Goal: Transaction & Acquisition: Purchase product/service

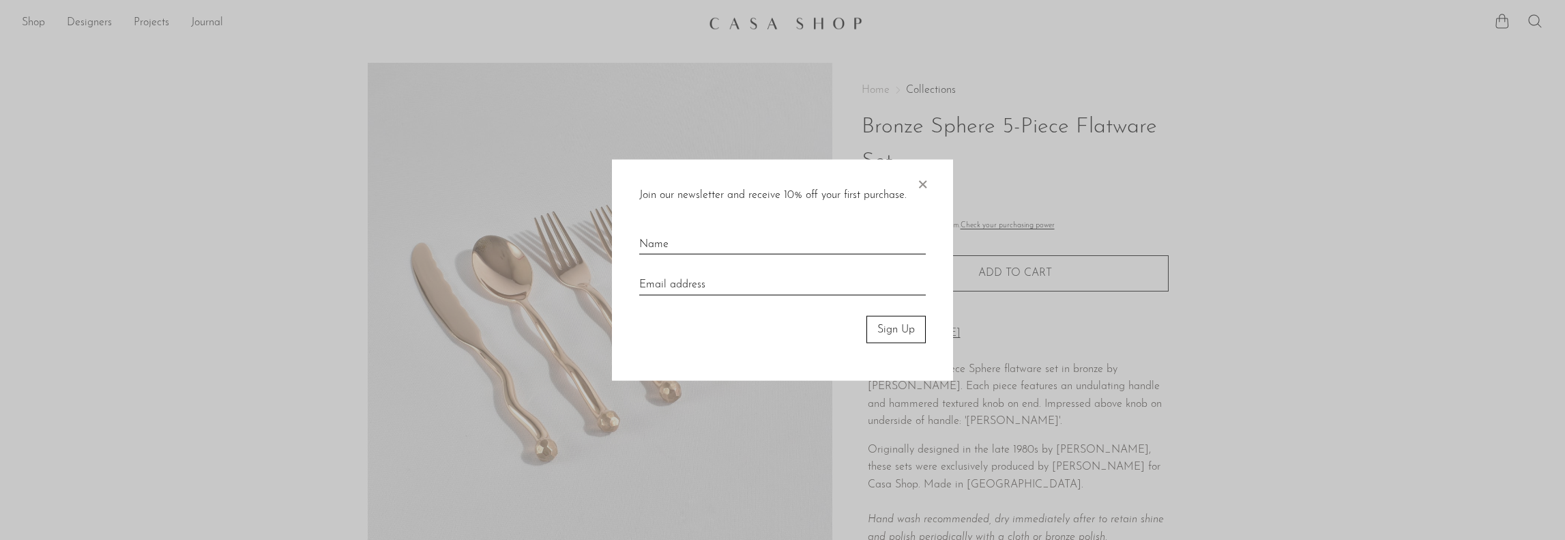
click at [926, 179] on span "×" at bounding box center [922, 181] width 14 height 44
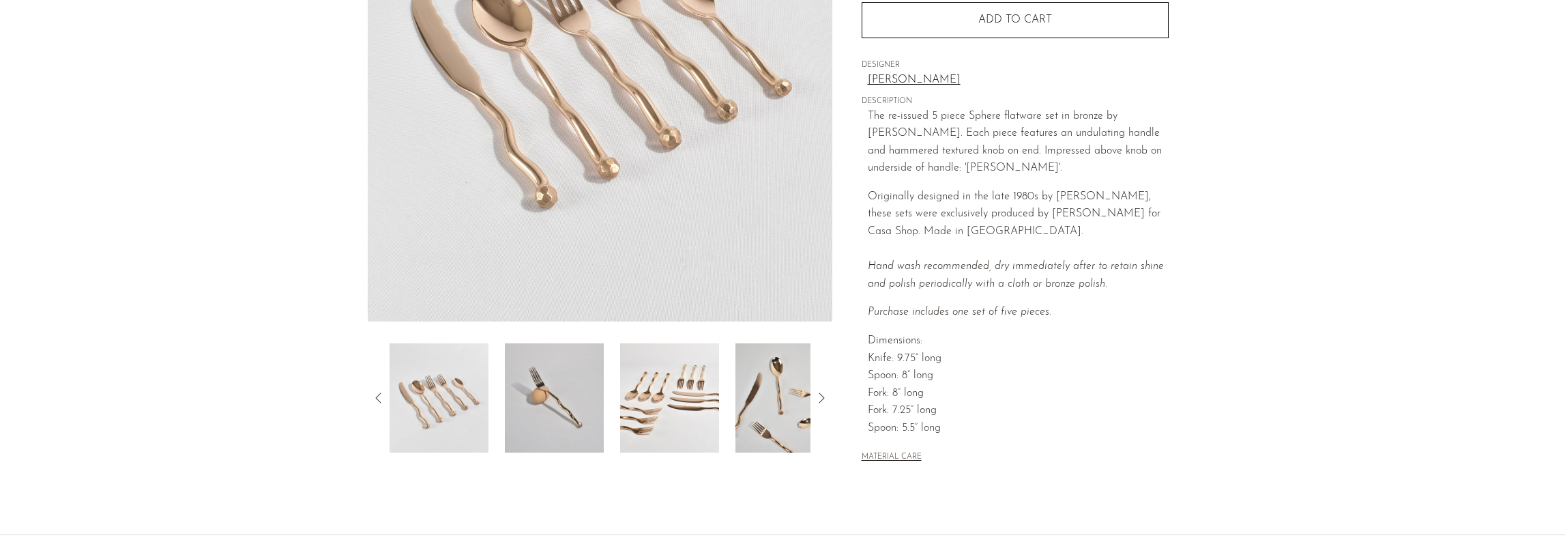
scroll to position [382, 0]
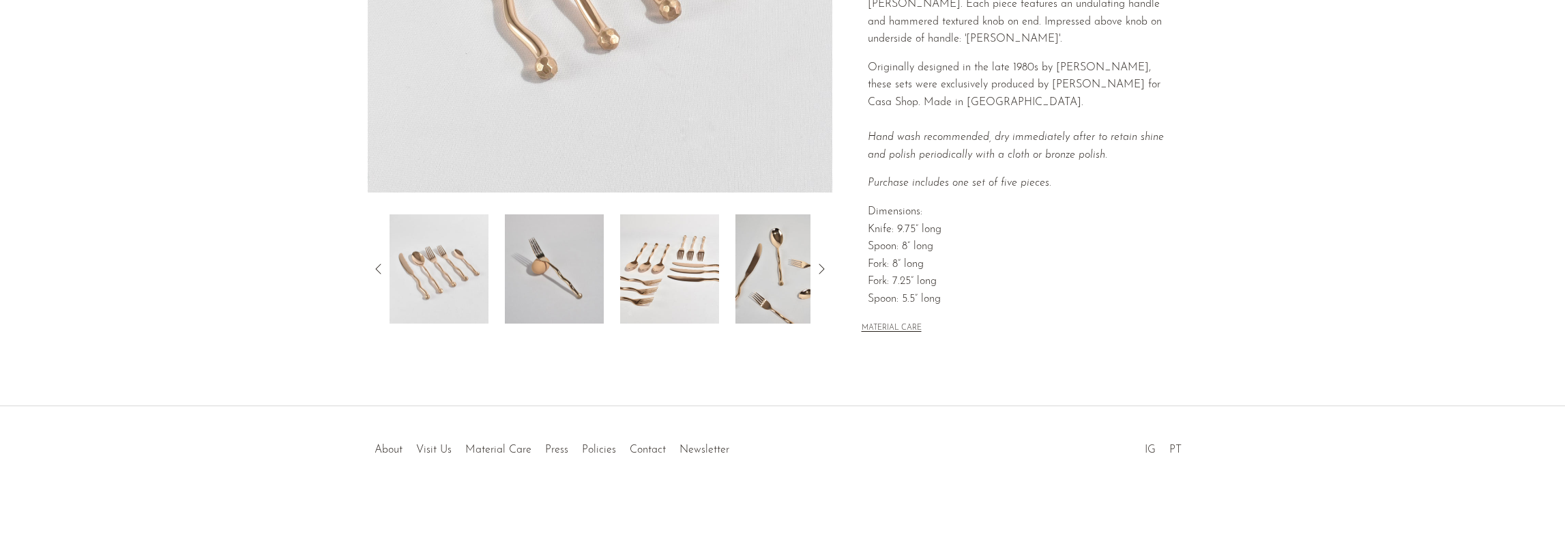
click at [538, 278] on img at bounding box center [554, 268] width 99 height 109
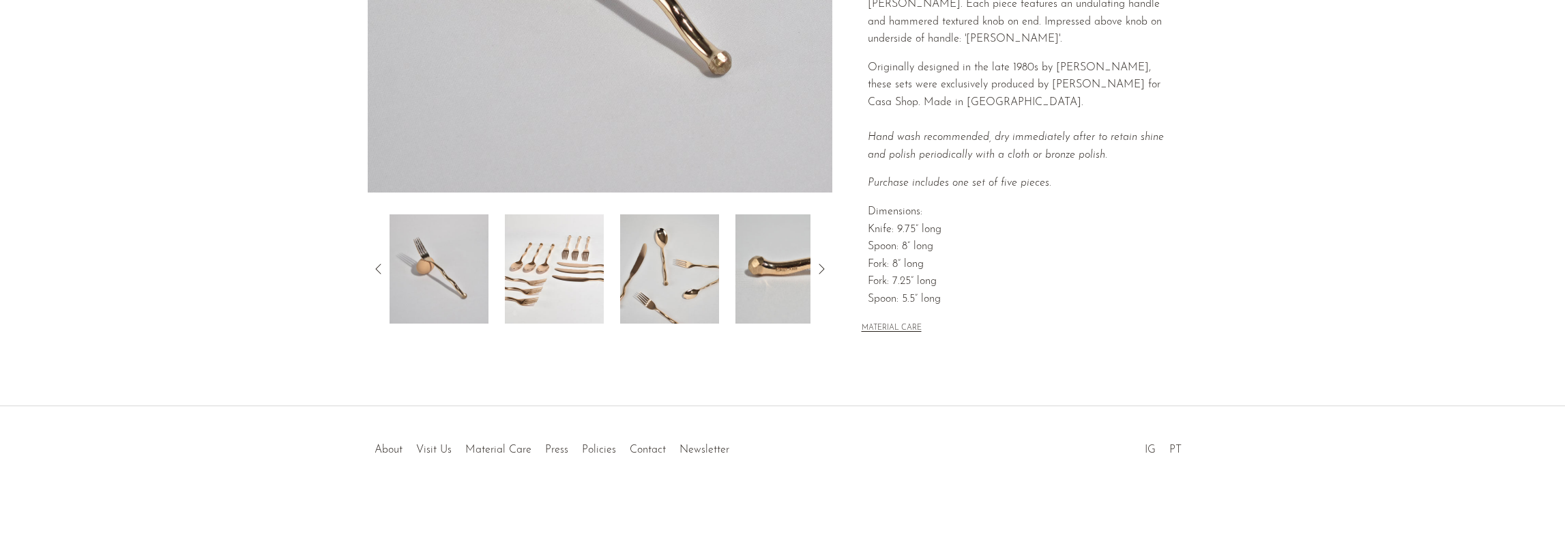
click at [818, 264] on icon at bounding box center [821, 269] width 16 height 16
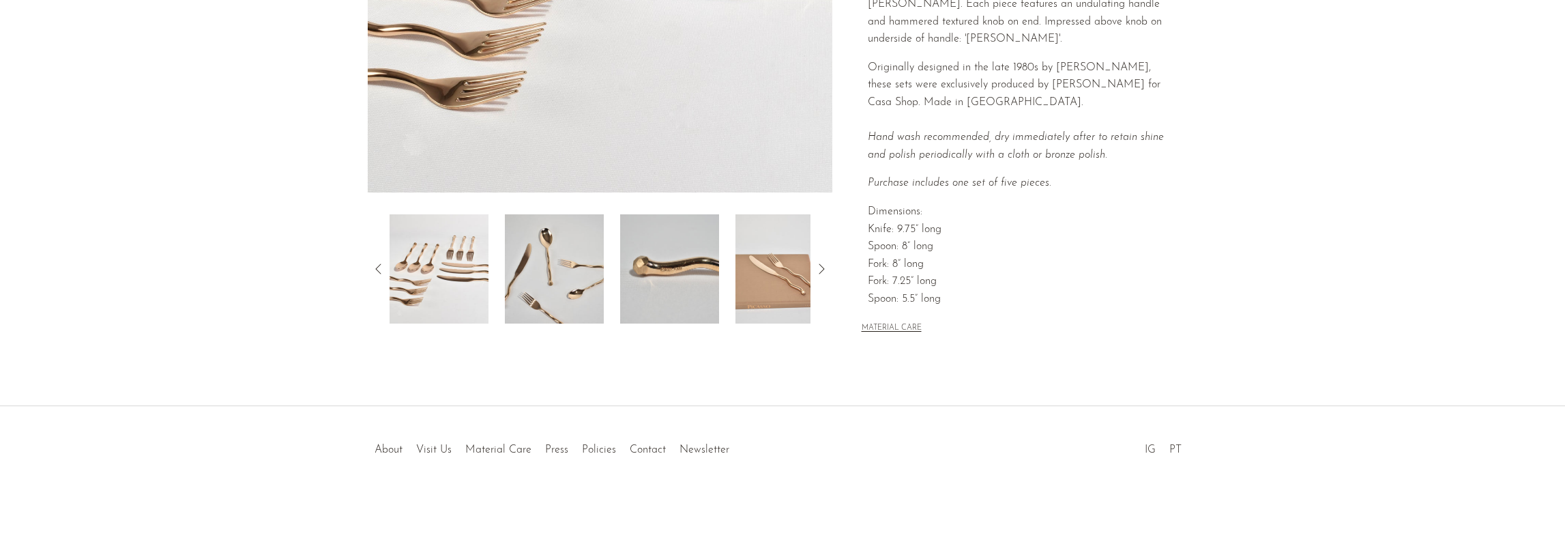
click at [818, 264] on icon at bounding box center [821, 269] width 16 height 16
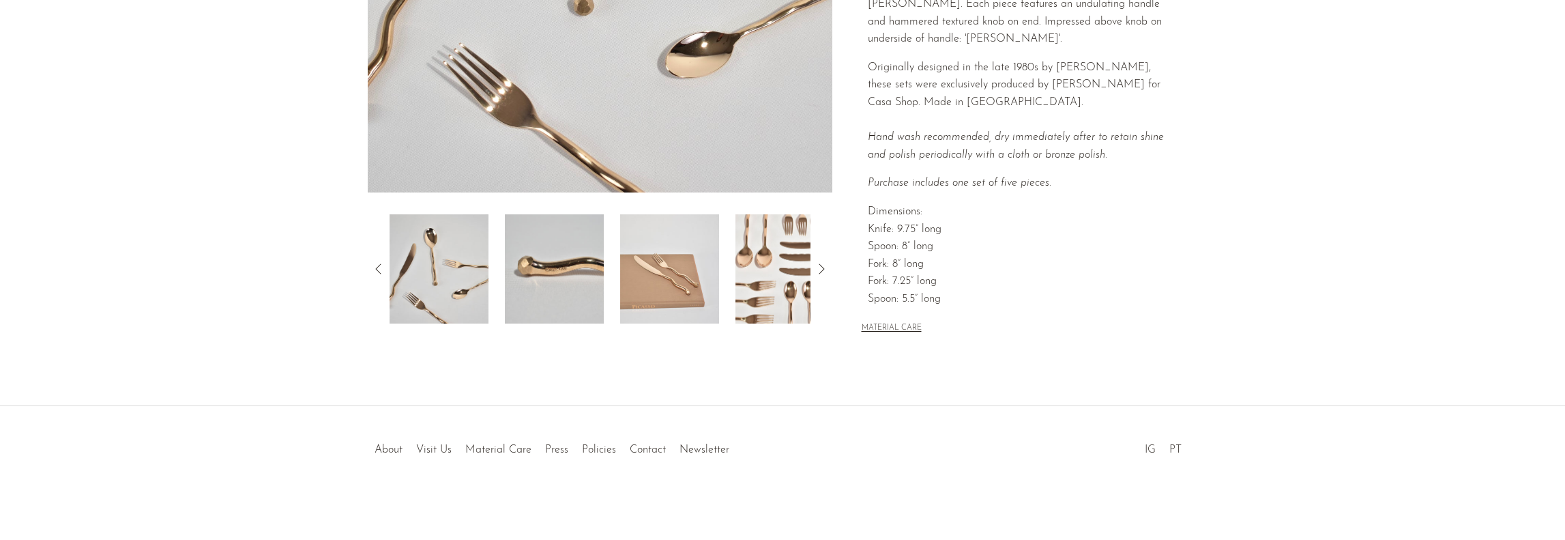
click at [818, 264] on icon at bounding box center [821, 269] width 16 height 16
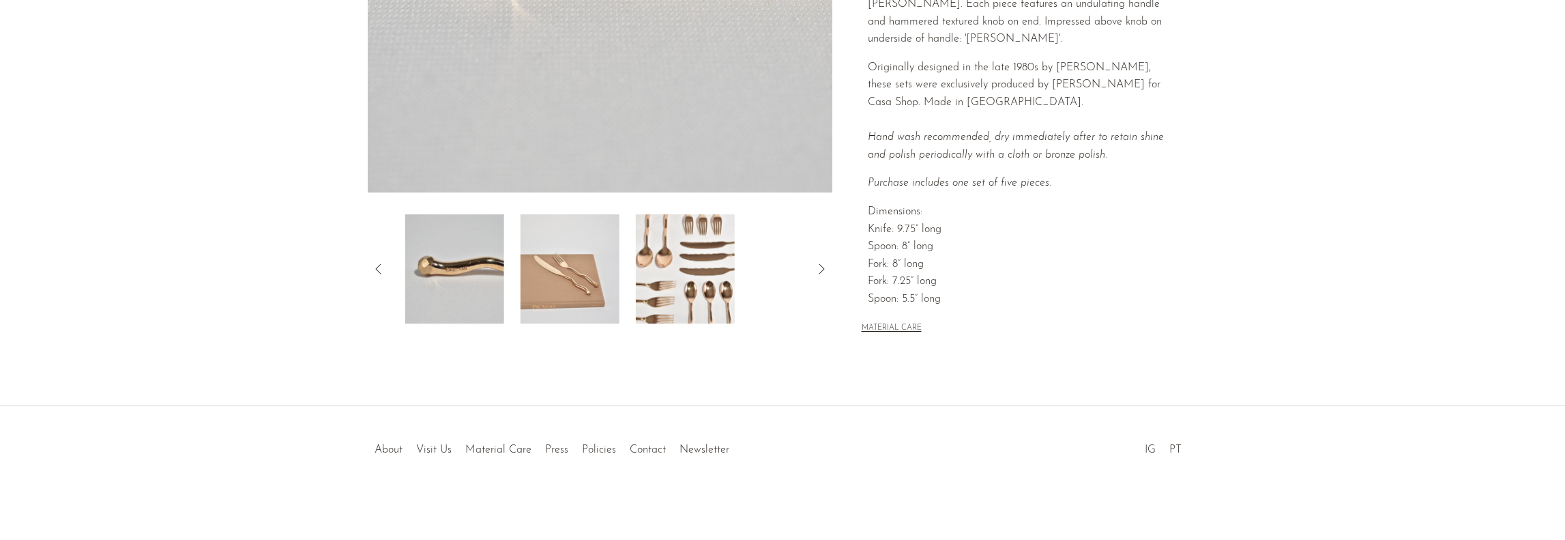
click at [818, 264] on icon at bounding box center [821, 269] width 16 height 16
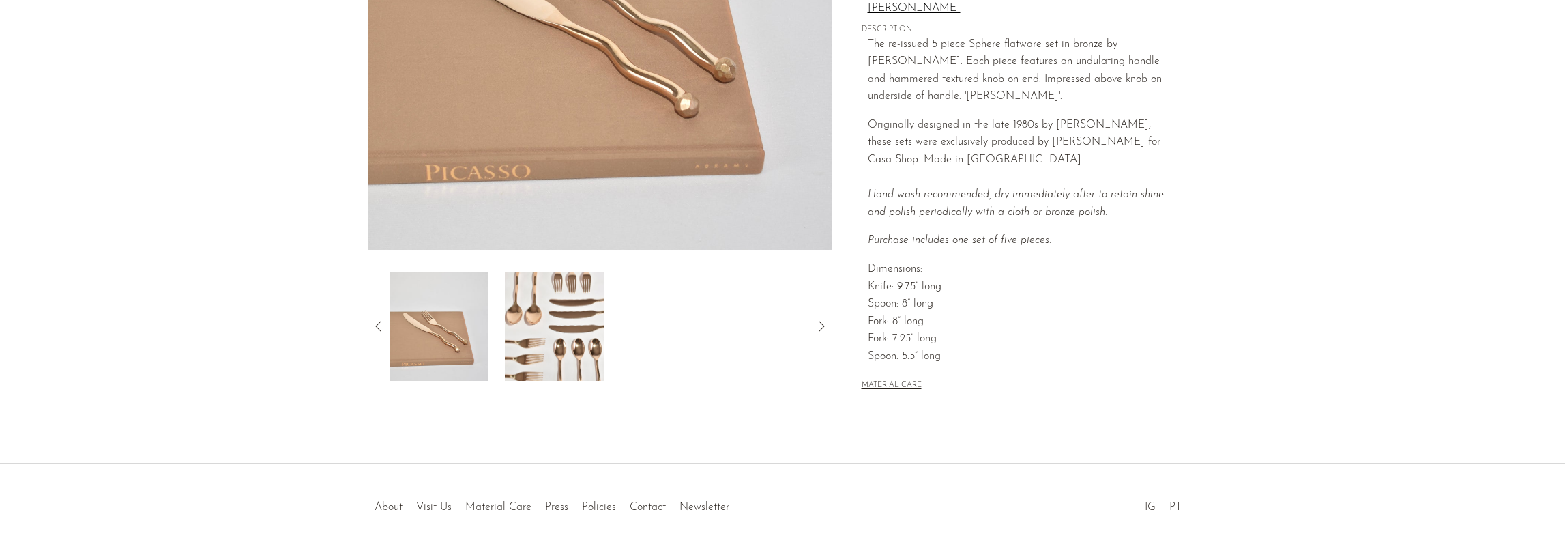
scroll to position [41, 0]
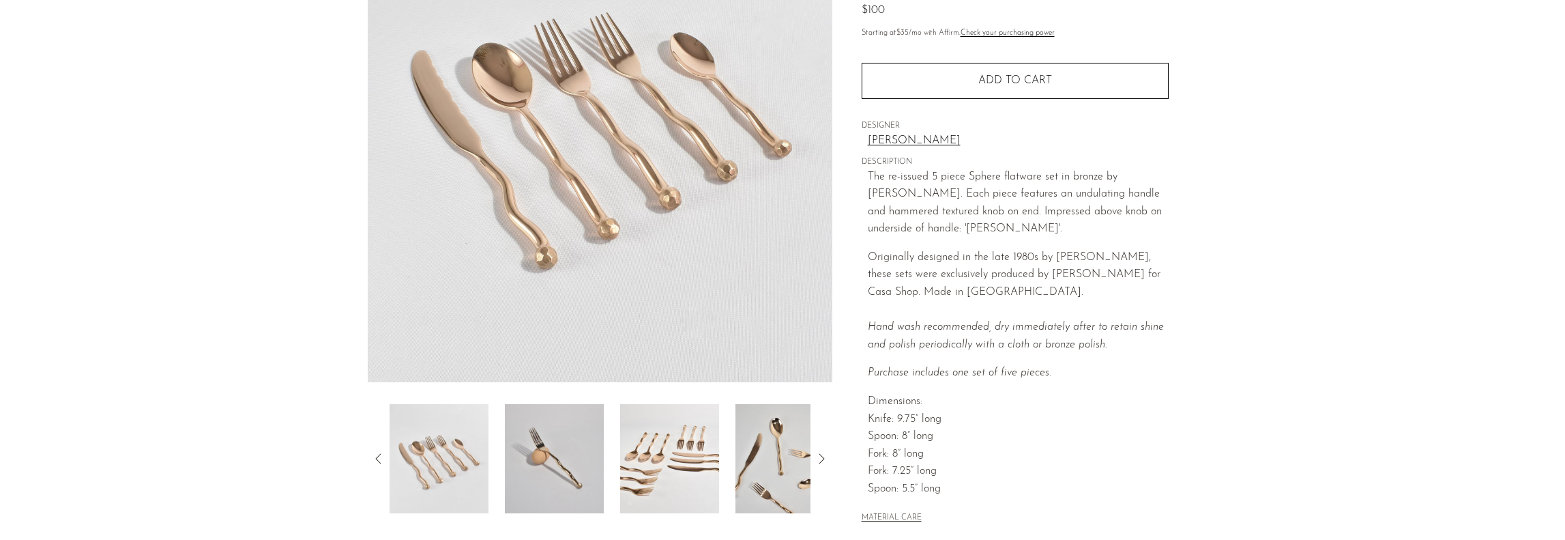
scroll to position [177, 0]
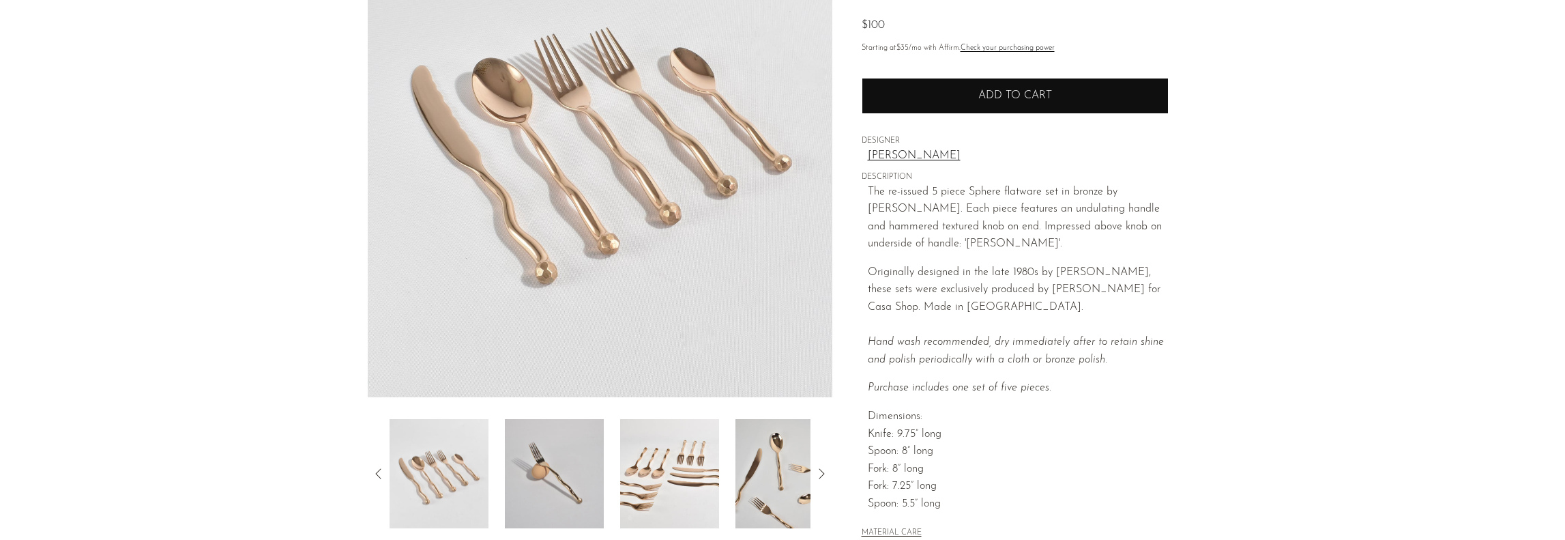
click at [999, 97] on span "Add to cart" at bounding box center [1015, 95] width 74 height 11
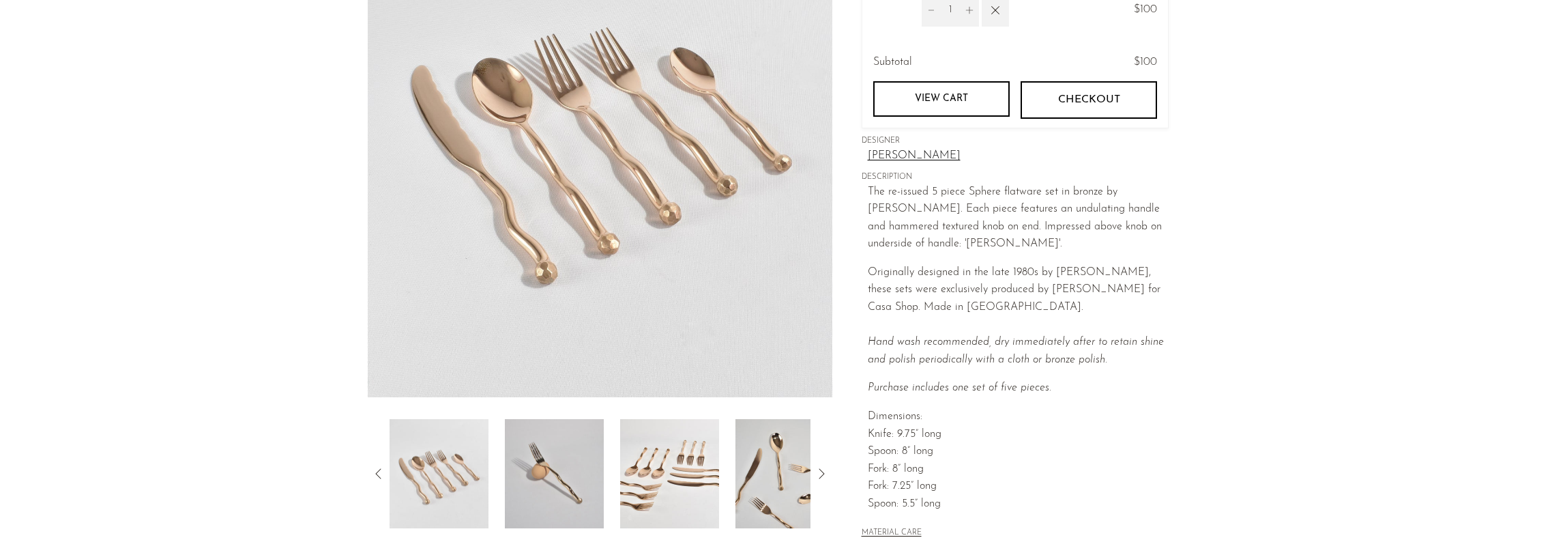
click at [1089, 95] on span "Checkout" at bounding box center [1088, 99] width 62 height 13
